Goal: Task Accomplishment & Management: Manage account settings

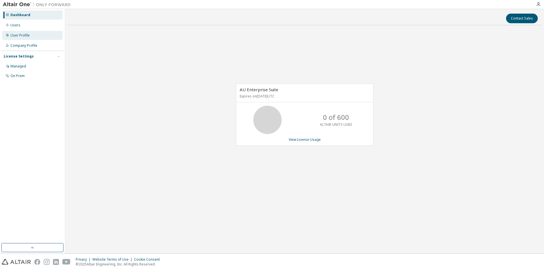
click at [32, 36] on div "User Profile" at bounding box center [32, 35] width 60 height 9
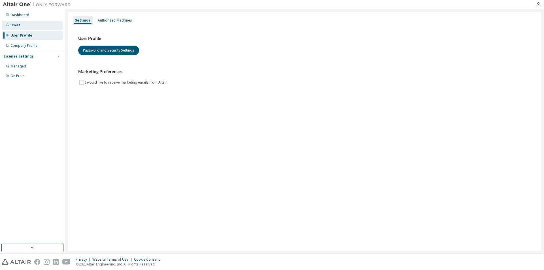
click at [28, 27] on div "Users" at bounding box center [32, 25] width 60 height 9
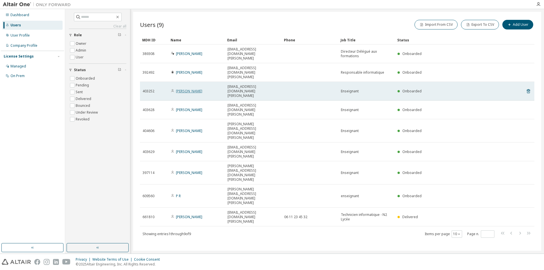
click at [187, 89] on link "Loic MATEL" at bounding box center [189, 91] width 26 height 5
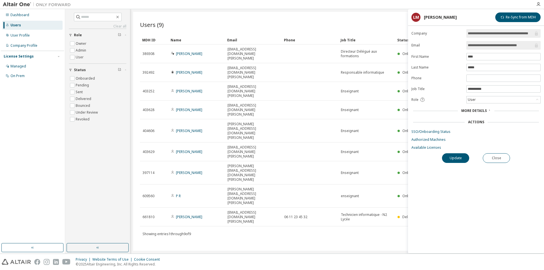
click at [469, 109] on span "More Details" at bounding box center [475, 110] width 26 height 5
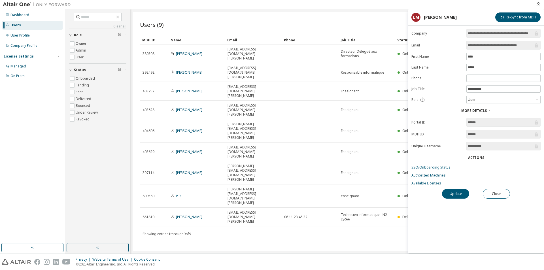
click at [440, 168] on link "SSO/Onboarding Status" at bounding box center [476, 167] width 129 height 5
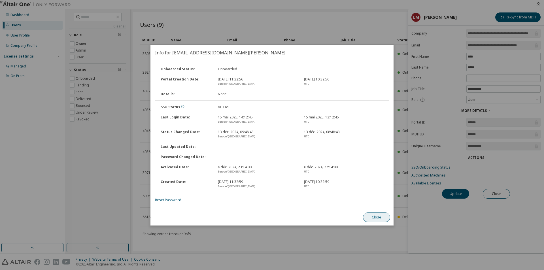
click at [375, 216] on button "Close" at bounding box center [376, 218] width 27 height 10
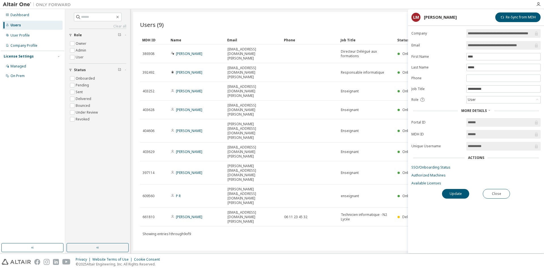
drag, startPoint x: 525, startPoint y: 44, endPoint x: 466, endPoint y: 47, distance: 59.1
click at [466, 47] on form "**********" at bounding box center [476, 107] width 129 height 157
click at [422, 182] on link "Available Licenses" at bounding box center [476, 183] width 129 height 5
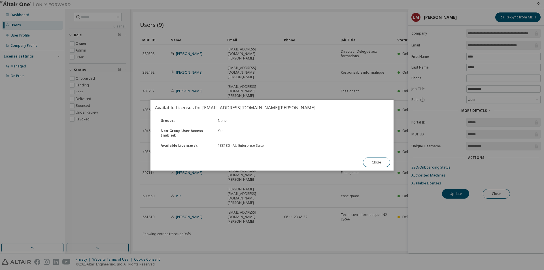
click at [375, 154] on div "Groups : None Non-Group User Access Enabled : Yes Available License(s) : 133130…" at bounding box center [272, 135] width 243 height 39
click at [375, 160] on button "Close" at bounding box center [376, 163] width 27 height 10
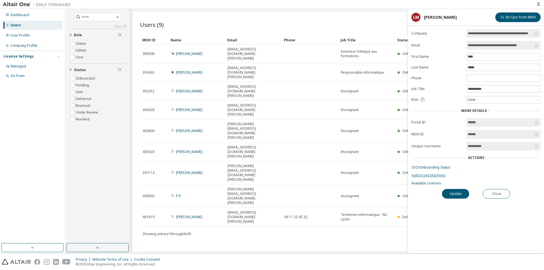
click at [418, 177] on link "Authorized Machines" at bounding box center [476, 175] width 129 height 5
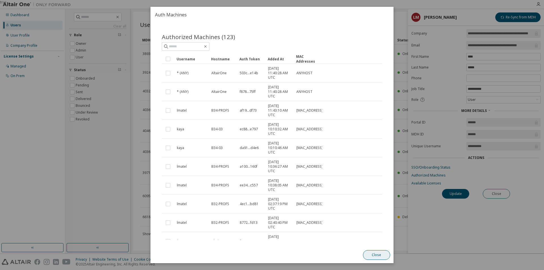
click at [378, 255] on button "Close" at bounding box center [376, 255] width 27 height 10
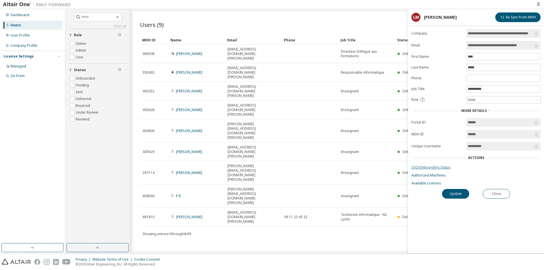
click at [424, 167] on link "SSO/Onboarding Status" at bounding box center [476, 167] width 129 height 5
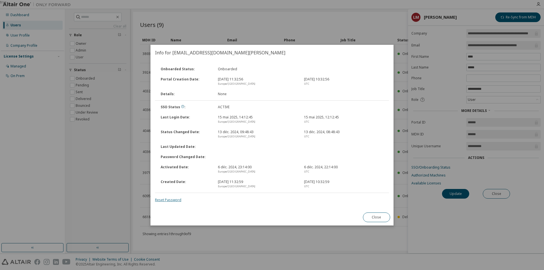
click at [172, 200] on link "Reset Password" at bounding box center [168, 200] width 26 height 5
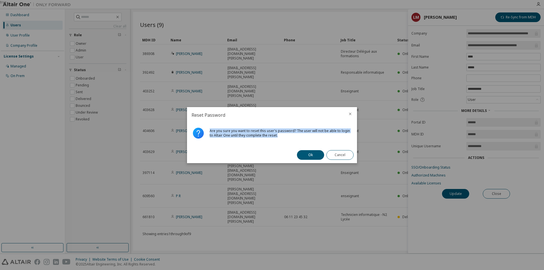
drag, startPoint x: 210, startPoint y: 131, endPoint x: 275, endPoint y: 134, distance: 65.3
click at [275, 134] on div "Are you sure you want to reset this user's password? The user will not be able …" at bounding box center [281, 133] width 143 height 9
copy div "Are you sure you want to reset this user's password? The user will not be able …"
click at [307, 154] on button "Ok" at bounding box center [310, 155] width 27 height 10
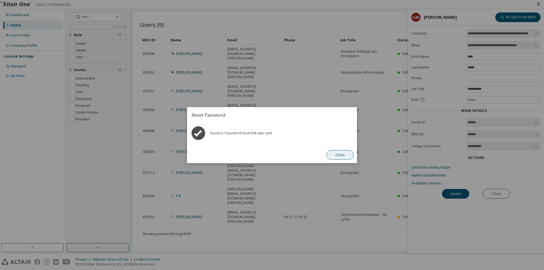
click at [338, 153] on button "Close" at bounding box center [340, 155] width 27 height 10
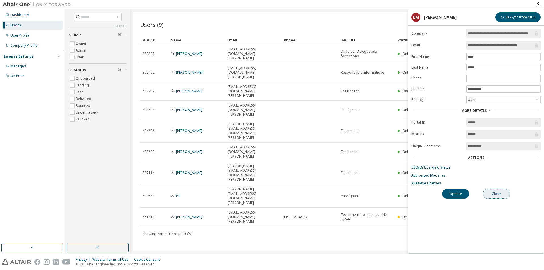
click at [488, 193] on button "Close" at bounding box center [496, 194] width 27 height 10
